Goal: Information Seeking & Learning: Learn about a topic

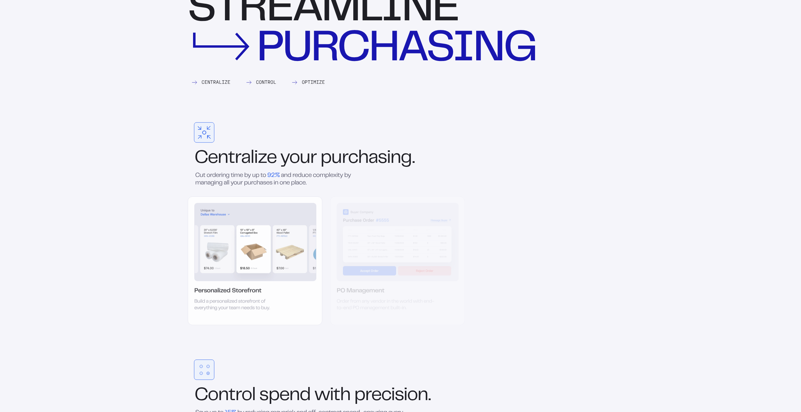
scroll to position [717, 0]
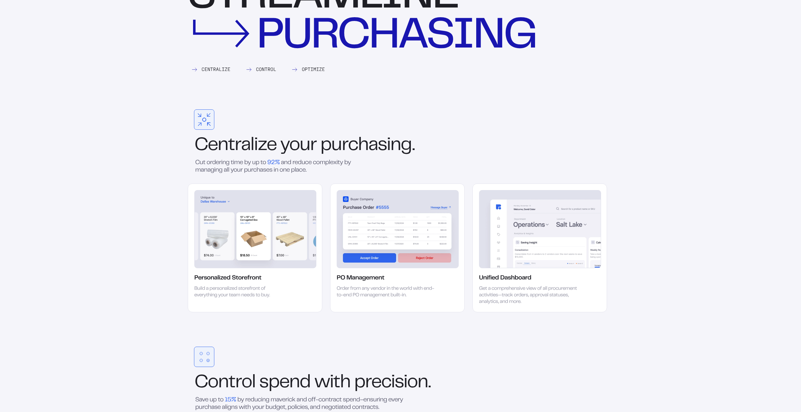
click at [265, 233] on img at bounding box center [255, 229] width 122 height 78
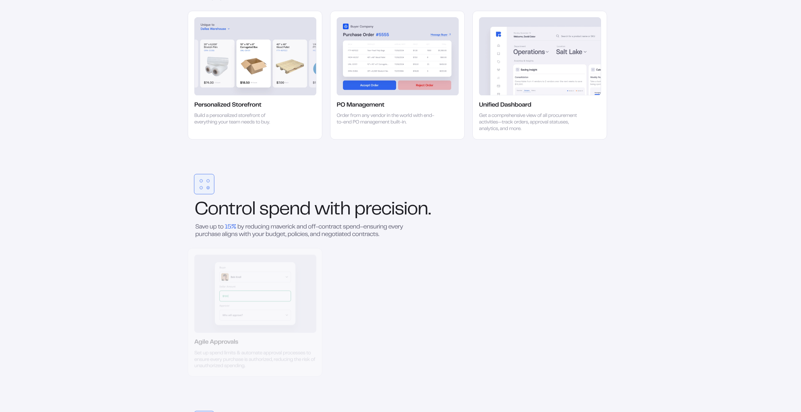
scroll to position [920, 0]
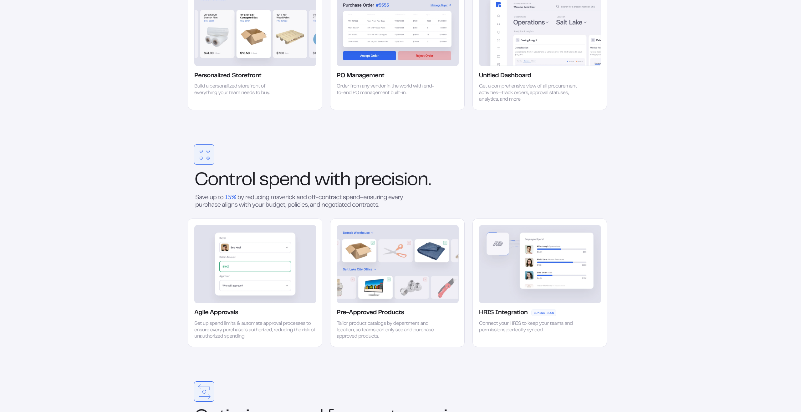
click at [357, 316] on div "Pre-Approved Products" at bounding box center [370, 313] width 67 height 8
click at [371, 291] on img at bounding box center [398, 264] width 122 height 78
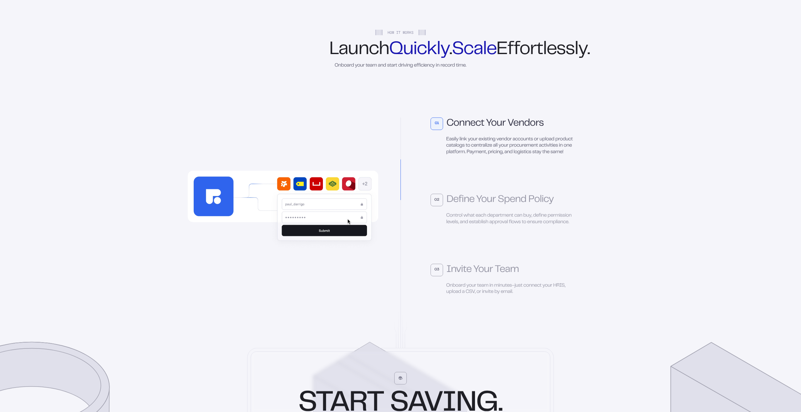
scroll to position [1511, 0]
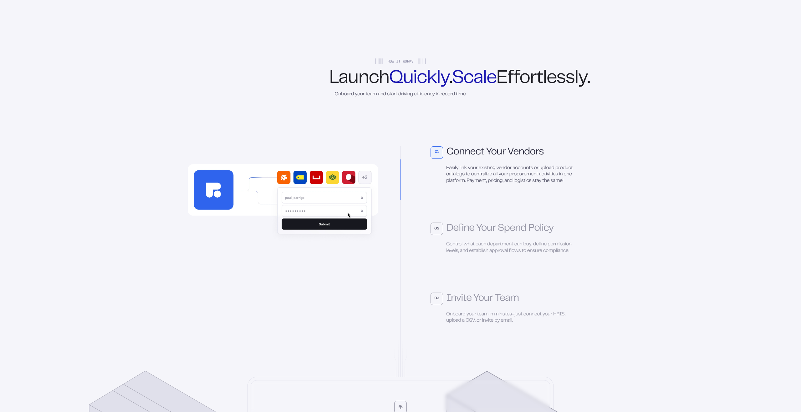
click at [439, 235] on div "02" at bounding box center [437, 229] width 13 height 13
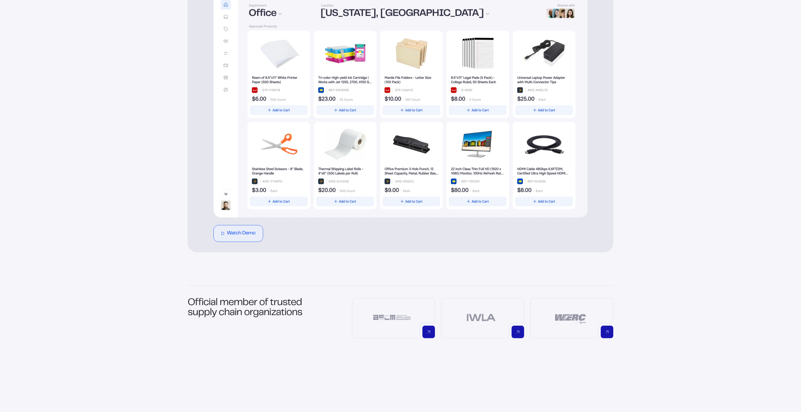
scroll to position [0, 0]
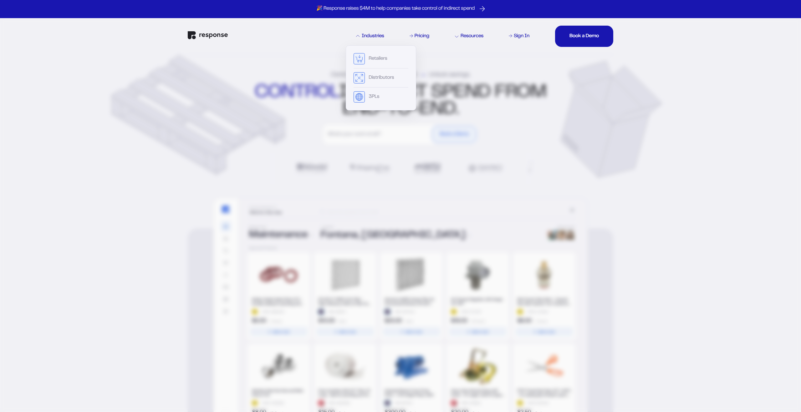
click at [369, 52] on div "Retailers Distributors 3PLs" at bounding box center [381, 77] width 70 height 65
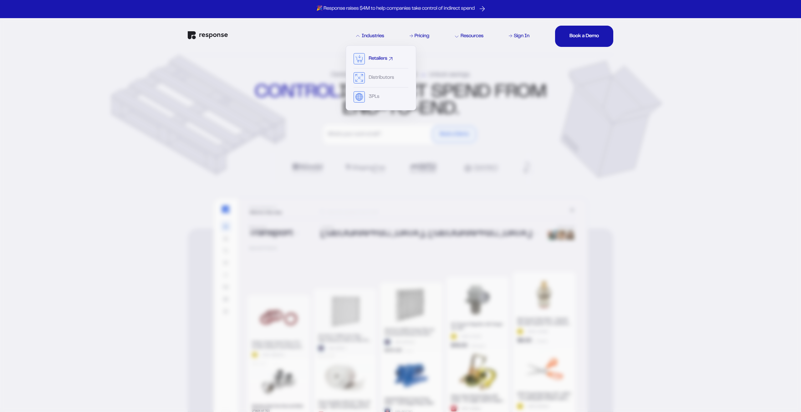
click at [369, 57] on div "Retailers" at bounding box center [378, 58] width 18 height 5
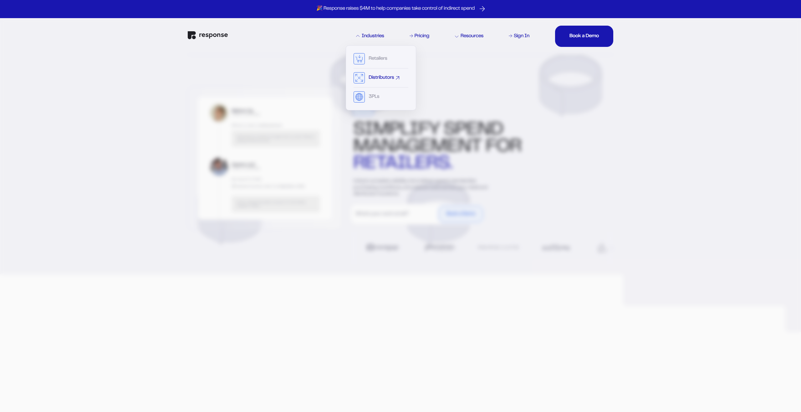
click at [367, 77] on div "Distributors" at bounding box center [381, 79] width 55 height 15
click at [371, 75] on div "Distributors" at bounding box center [381, 77] width 25 height 5
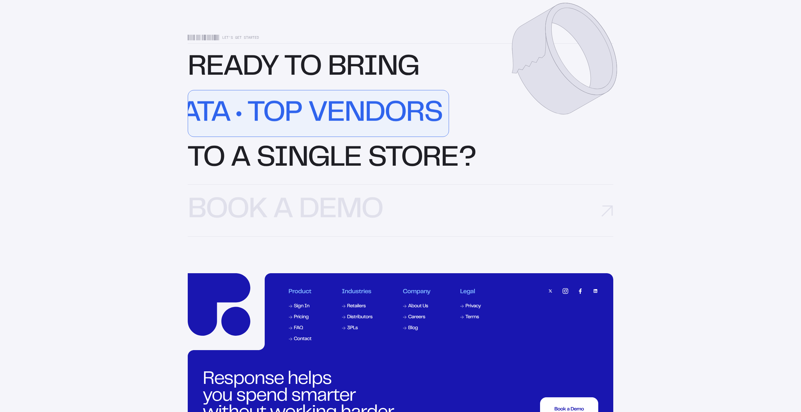
scroll to position [2014, 0]
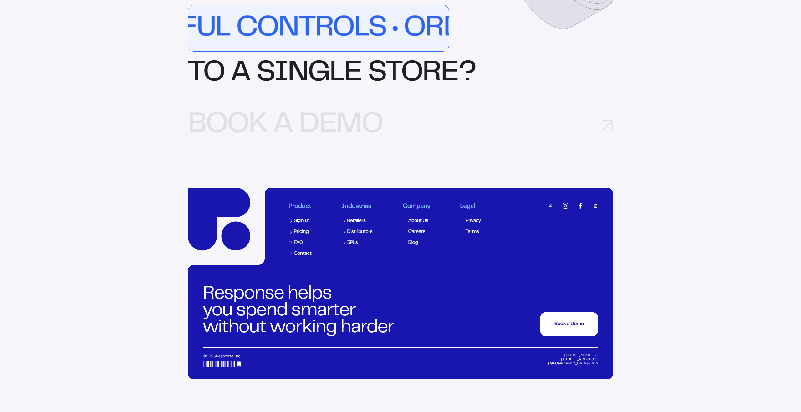
click at [298, 246] on div "FAQ" at bounding box center [298, 243] width 9 height 5
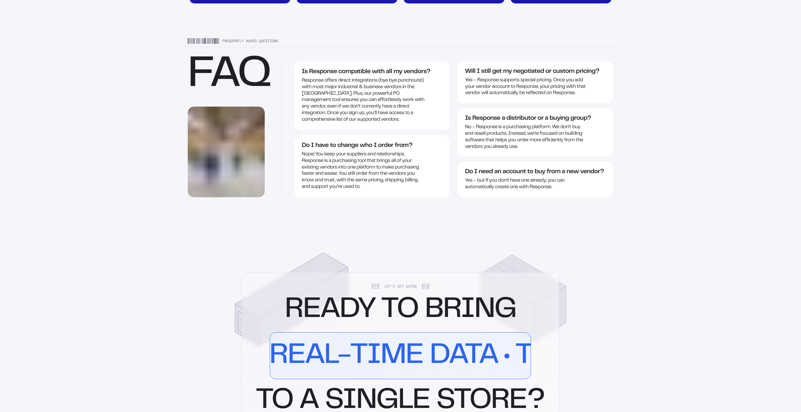
scroll to position [1085, 0]
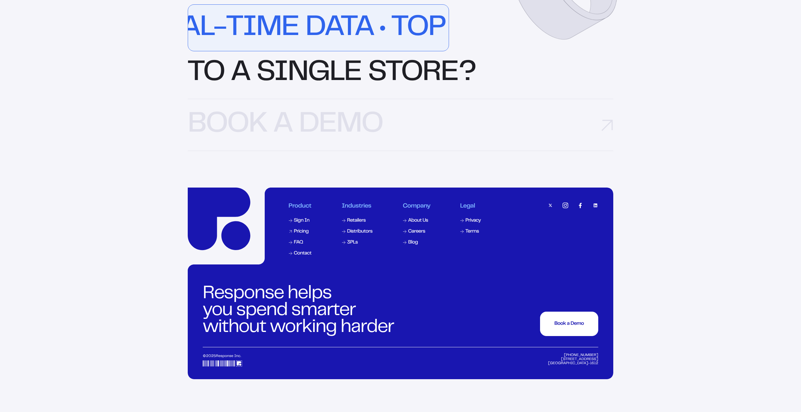
click at [300, 234] on div "Pricing" at bounding box center [301, 231] width 15 height 5
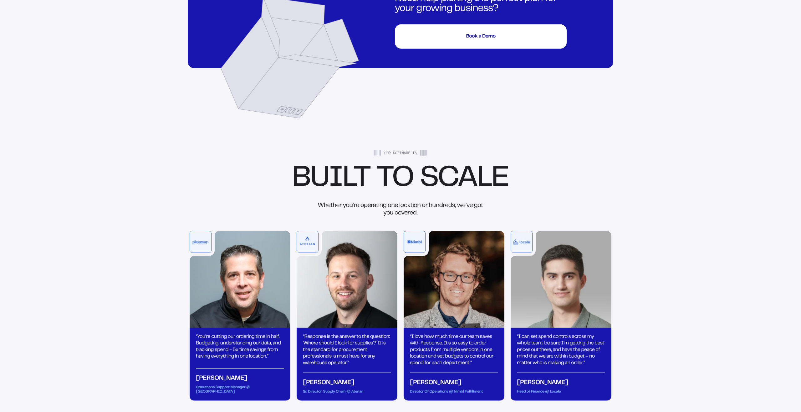
scroll to position [701, 0]
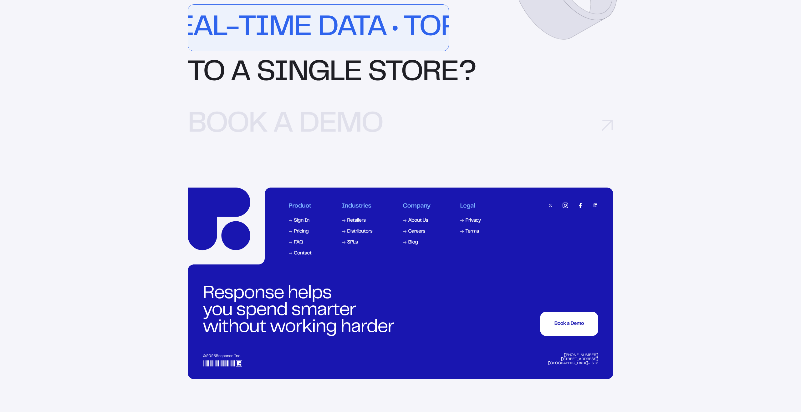
scroll to position [2014, 0]
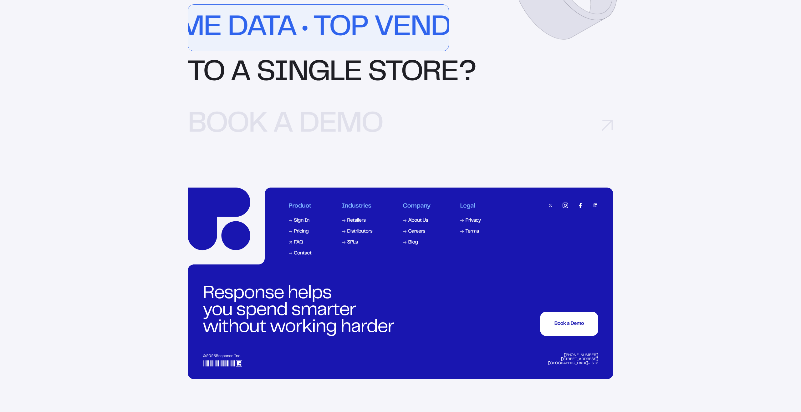
click at [297, 245] on div "FAQ" at bounding box center [298, 242] width 9 height 5
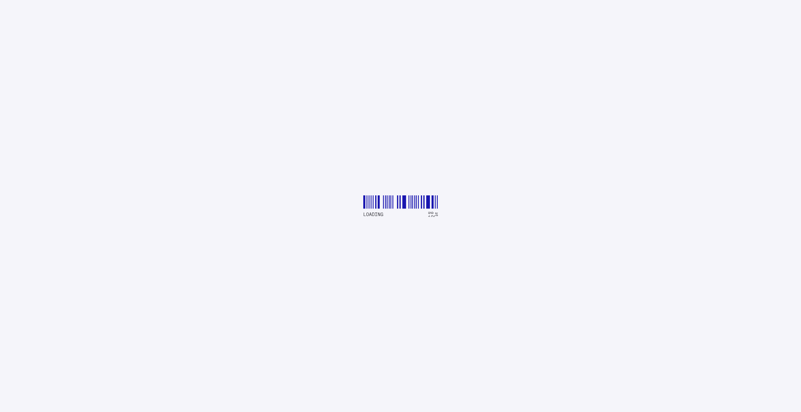
scroll to position [1066, 0]
